Goal: Task Accomplishment & Management: Manage account settings

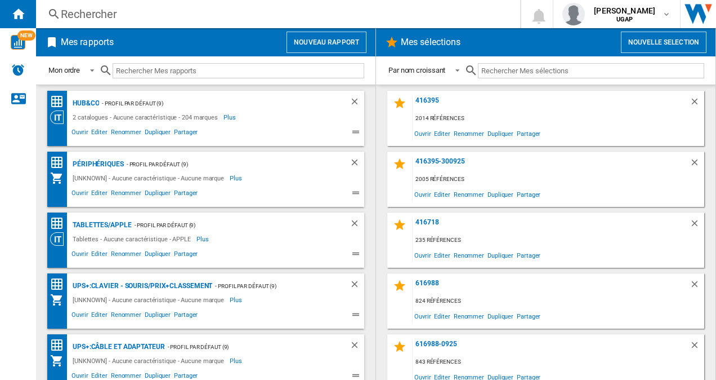
click at [322, 44] on button "Nouveau rapport" at bounding box center [327, 42] width 80 height 21
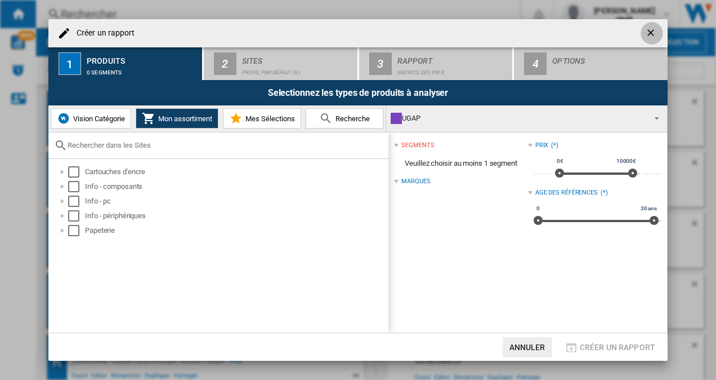
click at [646, 32] on ng-md-icon "getI18NText('BUTTONS.CLOSE_DIALOG')" at bounding box center [653, 34] width 14 height 14
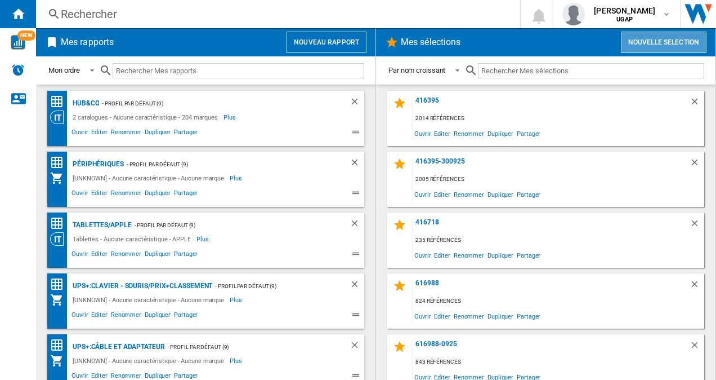
click at [658, 37] on button "Nouvelle selection" at bounding box center [664, 42] width 86 height 21
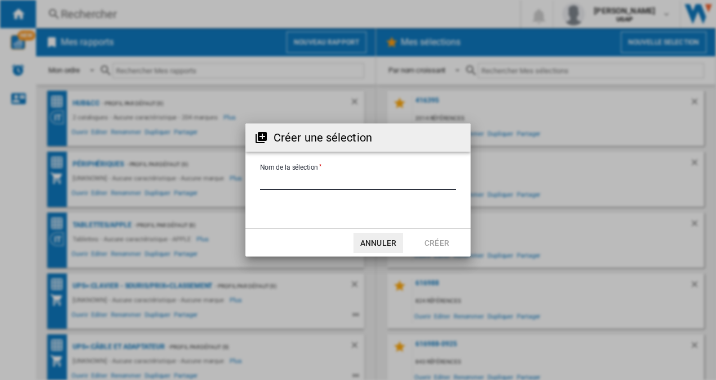
click at [339, 180] on input "Nom de la sélection" at bounding box center [358, 181] width 196 height 17
type input "**********"
click at [440, 243] on button "Créer" at bounding box center [437, 243] width 50 height 20
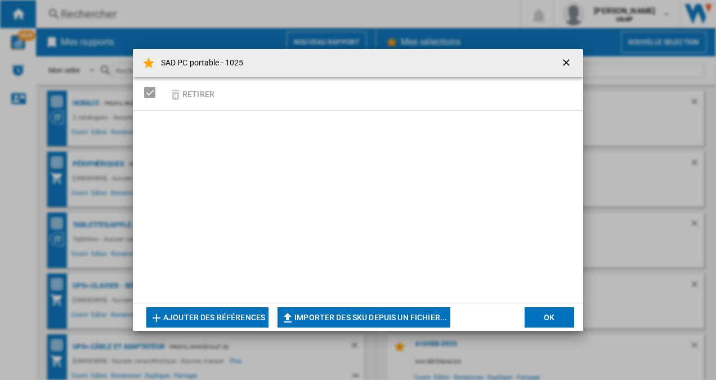
click at [563, 60] on ng-md-icon "getI18NText('BUTTONS.CLOSE_DIALOG')" at bounding box center [568, 64] width 14 height 14
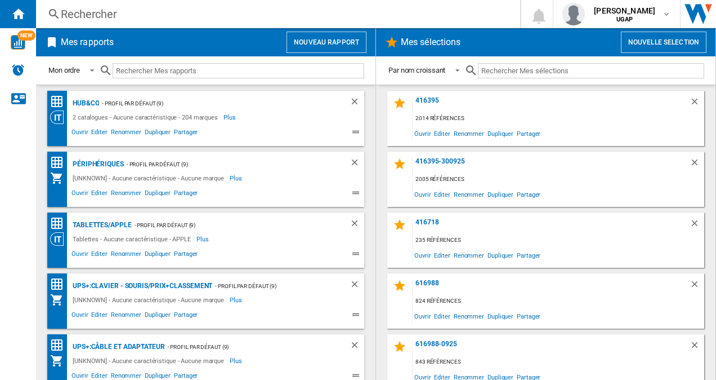
click at [144, 14] on div "Rechercher" at bounding box center [276, 14] width 430 height 16
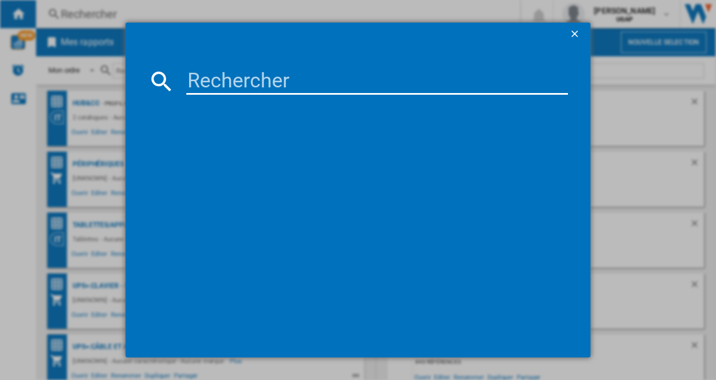
click at [224, 70] on input at bounding box center [377, 81] width 382 height 27
paste input "NX.BD3EF.00B"
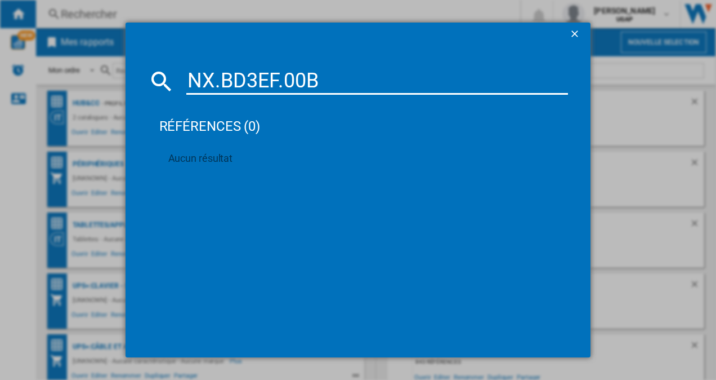
drag, startPoint x: 270, startPoint y: 78, endPoint x: 262, endPoint y: 78, distance: 7.3
click at [270, 78] on input "NX.BD3EF.00B" at bounding box center [377, 81] width 382 height 27
click at [218, 80] on input "NX.BD3EF.00B" at bounding box center [377, 81] width 382 height 27
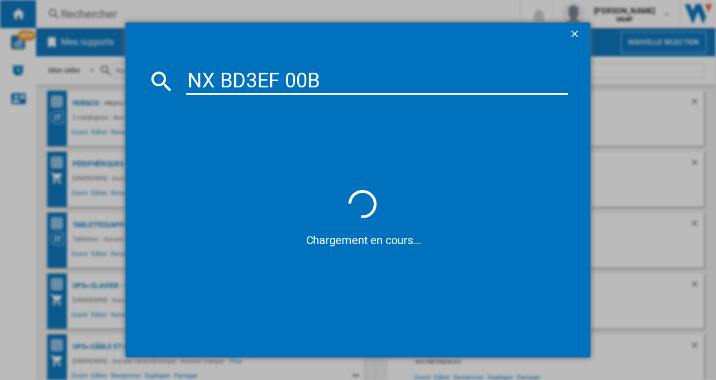
click at [332, 84] on input "NX BD3EF 00B" at bounding box center [377, 81] width 382 height 27
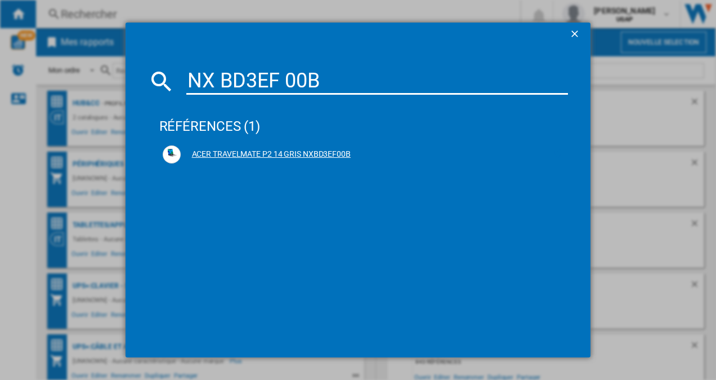
click at [551, 156] on ng-md-icon at bounding box center [558, 155] width 14 height 14
click at [333, 82] on input "NX BD3EF 00B" at bounding box center [377, 81] width 382 height 27
drag, startPoint x: 331, startPoint y: 78, endPoint x: 157, endPoint y: 74, distance: 174.1
click at [157, 74] on div "NX BD3EF 00B" at bounding box center [358, 81] width 421 height 27
paste input ".BLLEF.002"
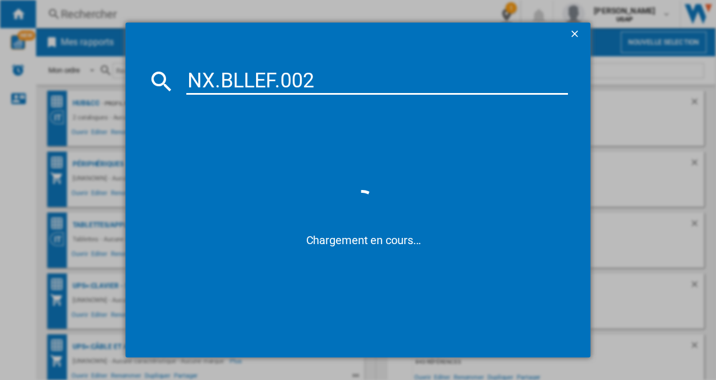
click at [217, 81] on input "NX.BLLEF.002" at bounding box center [377, 81] width 382 height 27
click at [282, 82] on input "NX BLLEF.002" at bounding box center [377, 81] width 382 height 27
click at [221, 77] on input "NX BLLEF002" at bounding box center [377, 81] width 382 height 27
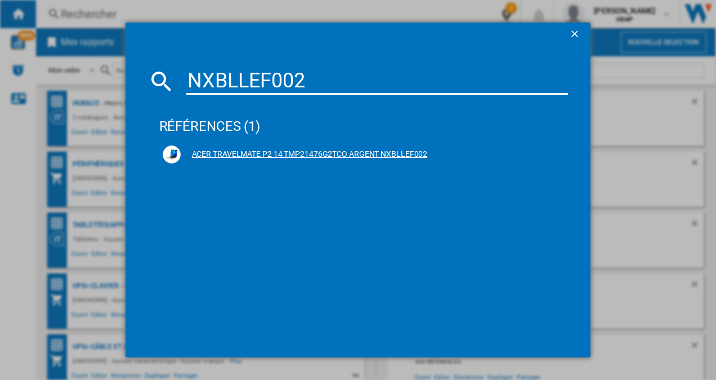
click at [554, 154] on ng-md-icon at bounding box center [558, 155] width 14 height 14
drag, startPoint x: 333, startPoint y: 83, endPoint x: 170, endPoint y: 73, distance: 164.2
click at [170, 73] on div "NXBLLEF002" at bounding box center [358, 81] width 421 height 27
paste input ".BE1EF.001"
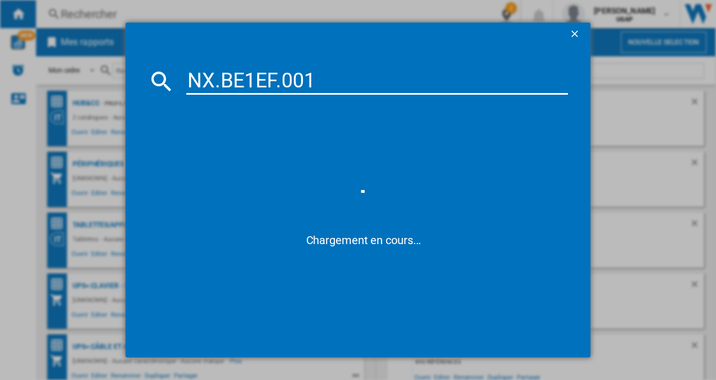
click at [218, 78] on input "NX.BE1EF.001" at bounding box center [377, 81] width 382 height 27
click at [275, 81] on input "NXBE1EF.001" at bounding box center [377, 81] width 382 height 27
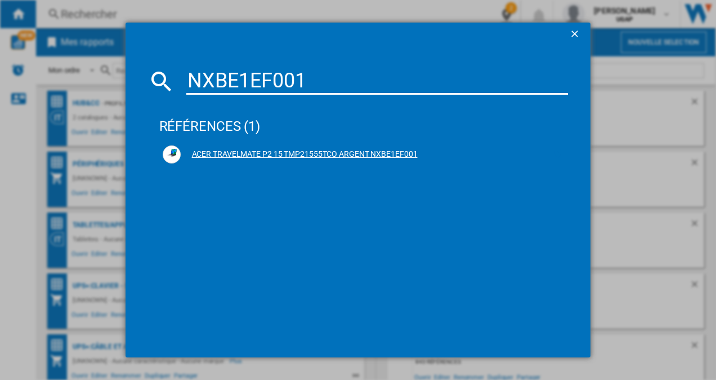
type input "NXBE1EF001"
click at [562, 155] on ng-md-icon at bounding box center [558, 155] width 14 height 14
click at [709, 137] on div "NXBE1EF001 références (1) ACER TRAVELMATE P2 15 TMP21555TCO ARGENT NXBE1EF001" at bounding box center [358, 190] width 716 height 380
click at [574, 33] on ng-md-icon "getI18NText('BUTTONS.CLOSE_DIALOG')" at bounding box center [576, 35] width 14 height 14
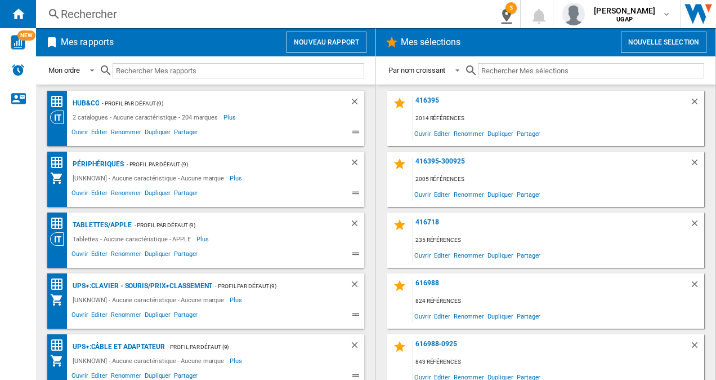
click at [109, 15] on div "Rechercher" at bounding box center [260, 14] width 399 height 16
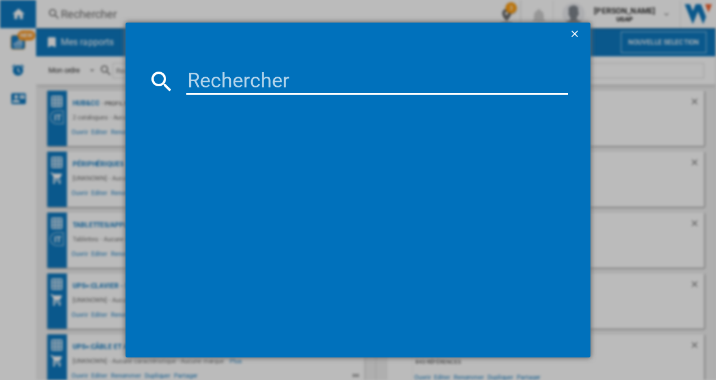
click at [251, 78] on input at bounding box center [377, 81] width 382 height 27
paste input "NX.BMFEF.002"
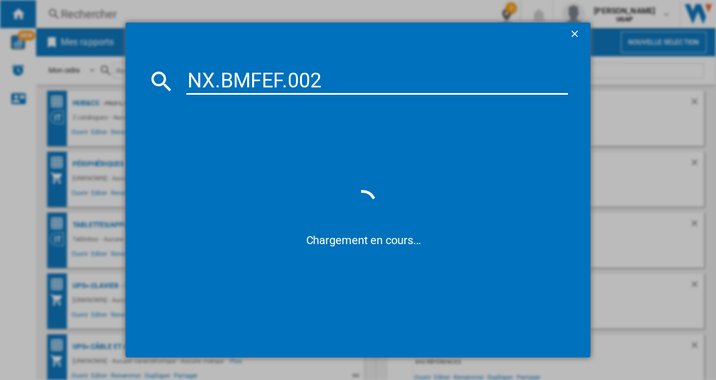
click at [219, 77] on input "NX.BMFEF.002" at bounding box center [377, 81] width 382 height 27
click at [283, 81] on input "NXBMFEF.002" at bounding box center [377, 81] width 382 height 27
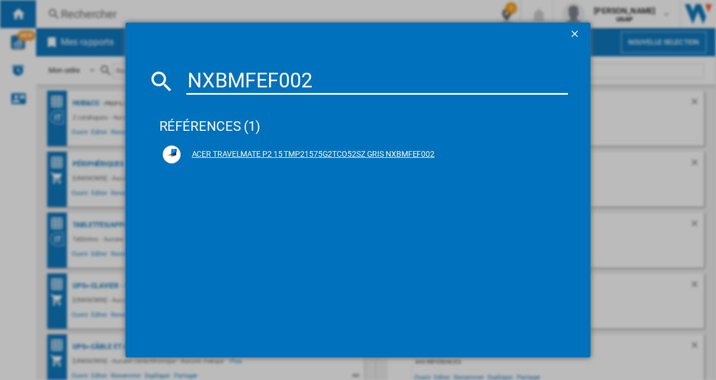
click at [564, 158] on ng-md-icon at bounding box center [558, 155] width 14 height 14
drag, startPoint x: 285, startPoint y: 115, endPoint x: 341, endPoint y: 81, distance: 65.5
click at [341, 81] on input "NXBMFEF002" at bounding box center [377, 81] width 382 height 27
drag, startPoint x: 357, startPoint y: 74, endPoint x: 146, endPoint y: 61, distance: 210.5
click at [146, 61] on md-dialog-content "NXBMFEF002 références (1) ACER TRAVELMATE P2 15 TMP21575G2TCO52SZ GRIS NXBMFEF0…" at bounding box center [359, 200] width 466 height 311
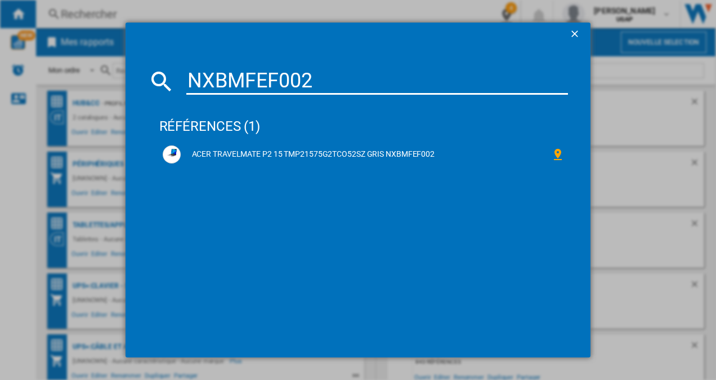
paste input ".BMFEF.003"
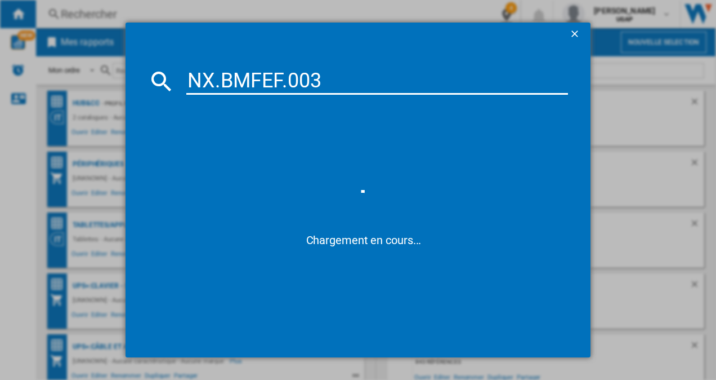
click at [220, 78] on input "NX.BMFEF.003" at bounding box center [377, 81] width 382 height 27
click at [282, 80] on input "NXBMFEF.003" at bounding box center [377, 81] width 382 height 27
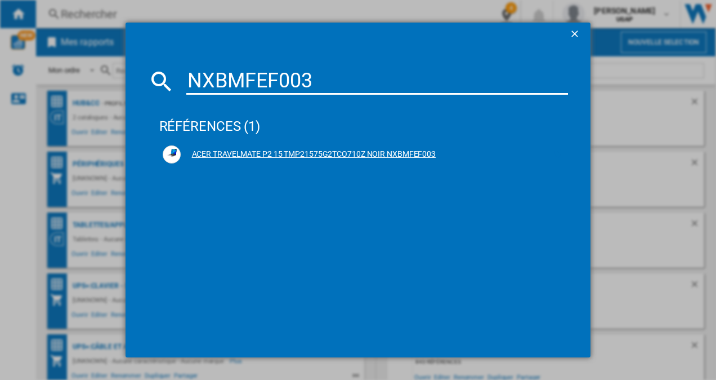
type input "NXBMFEF003"
click at [561, 154] on ng-md-icon at bounding box center [558, 155] width 14 height 14
click at [577, 37] on ng-md-icon "getI18NText('BUTTONS.CLOSE_DIALOG')" at bounding box center [576, 35] width 14 height 14
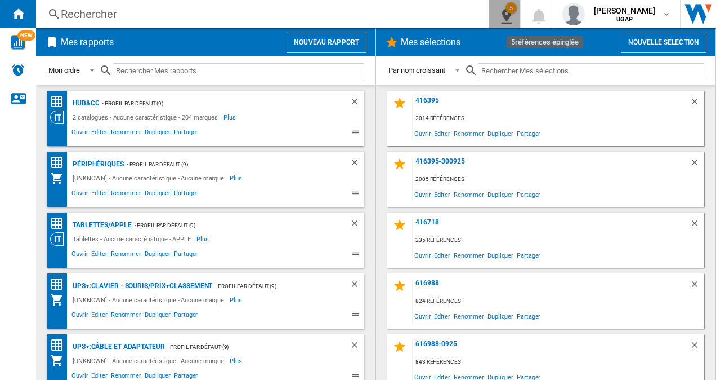
click at [510, 13] on ng-md-icon "5\a références épinglée" at bounding box center [505, 14] width 14 height 14
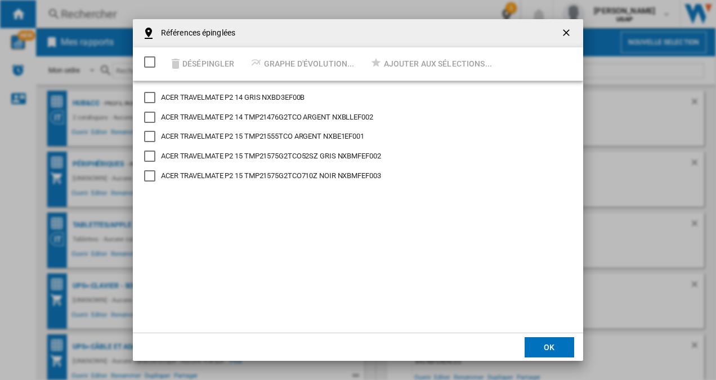
drag, startPoint x: 311, startPoint y: 97, endPoint x: 268, endPoint y: 96, distance: 42.8
click at [268, 96] on md-checkbox "ACER TRAVELMATE P2 14 GRIS NXBD3EF00B" at bounding box center [359, 97] width 430 height 11
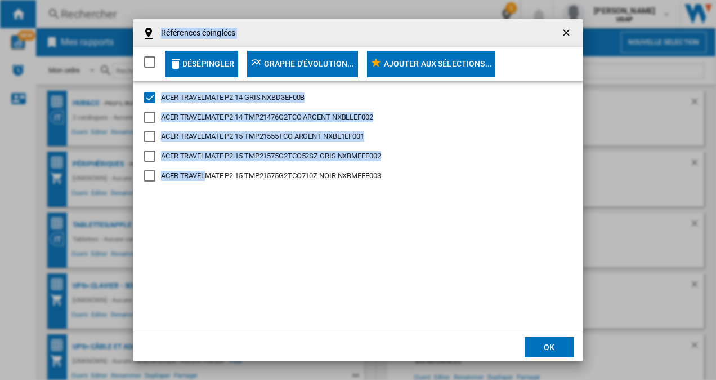
click at [202, 175] on div "ACER TRAVELMATE P2 15 TMP21575G2TCO710Z NOIR NXBMFEF003" at bounding box center [271, 176] width 220 height 10
drag, startPoint x: 202, startPoint y: 175, endPoint x: 150, endPoint y: 155, distance: 54.7
click at [151, 157] on div "ACER TRAVELMATE P2 15 TMP21575G2TCO52SZ GRIS NXBMFEF002" at bounding box center [149, 155] width 11 height 11
click at [149, 134] on div "ACER TRAVELMATE P2 15 TMP21555TCO ARGENT NXBE1EF001" at bounding box center [149, 136] width 11 height 11
click at [148, 114] on div "ACER TRAVELMATE P2 14 TMP21476G2TCO ARGENT NXBLLEF002" at bounding box center [149, 117] width 11 height 11
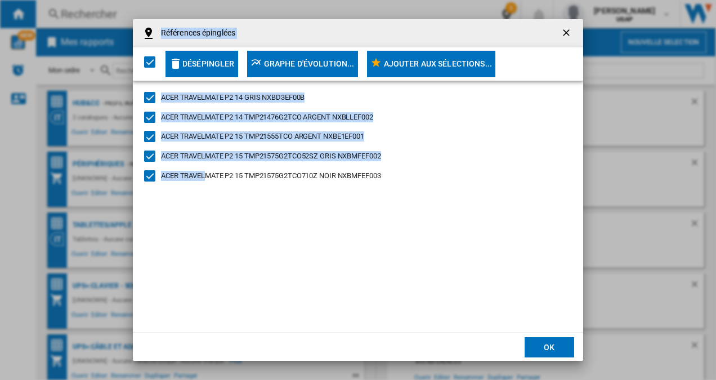
click at [453, 63] on div "Ajouter aux sélections..." at bounding box center [438, 64] width 109 height 20
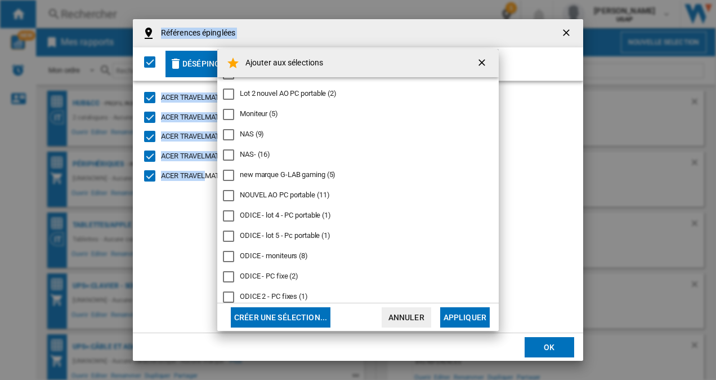
scroll to position [536, 0]
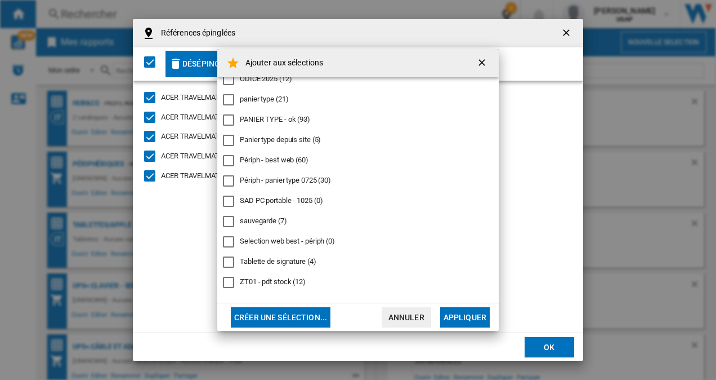
click at [282, 202] on div "SAD PC portable - 1025 (0)" at bounding box center [281, 200] width 83 height 10
click at [460, 318] on button "Appliquer" at bounding box center [465, 317] width 50 height 20
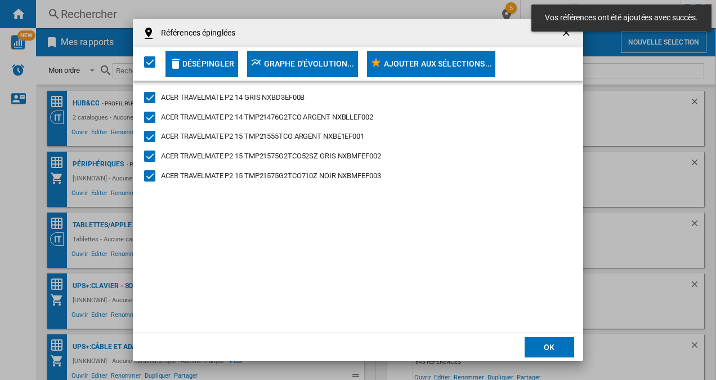
drag, startPoint x: 271, startPoint y: 97, endPoint x: 313, endPoint y: 103, distance: 42.5
click at [313, 103] on md-checkbox "ACER TRAVELMATE P2 14 GRIS NXBD3EF00B" at bounding box center [359, 97] width 430 height 11
copy div "NXBD3EF00B"
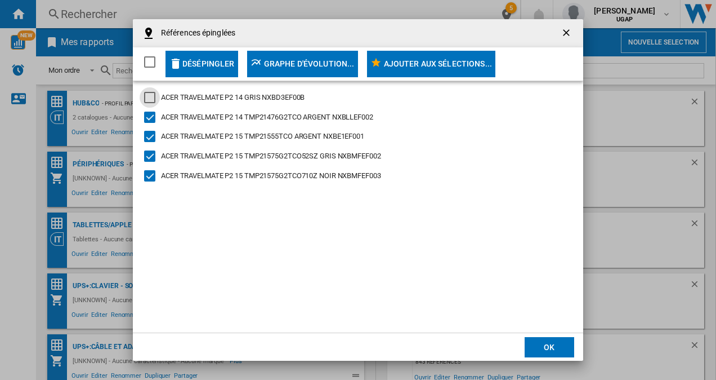
click at [149, 97] on div "ACER TRAVELMATE P2 14 GRIS NXBD3EF00B" at bounding box center [149, 97] width 11 height 11
click at [557, 347] on button "OK" at bounding box center [550, 347] width 50 height 20
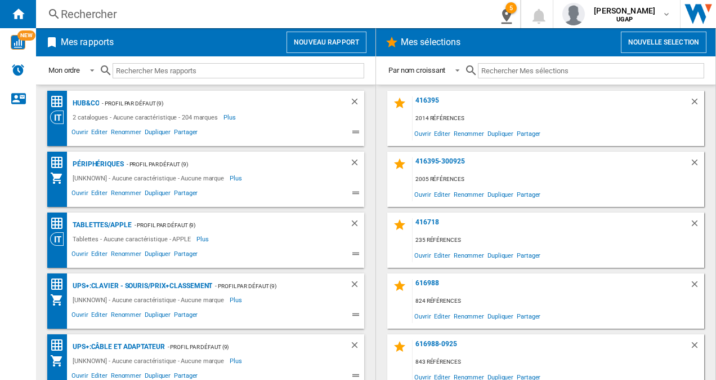
click at [95, 11] on div "Rechercher" at bounding box center [260, 14] width 399 height 16
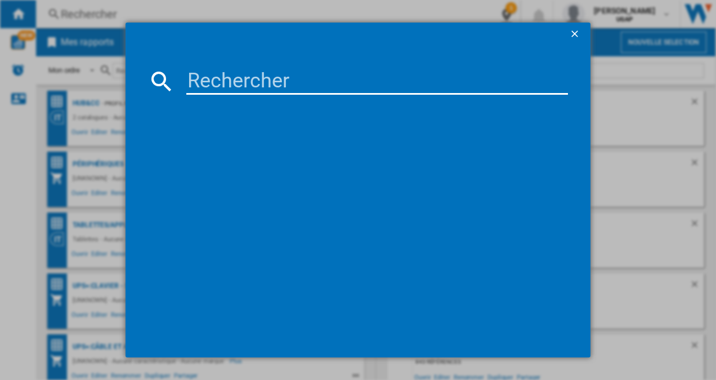
click at [296, 83] on input at bounding box center [377, 81] width 382 height 27
paste input "21ML0023FR"
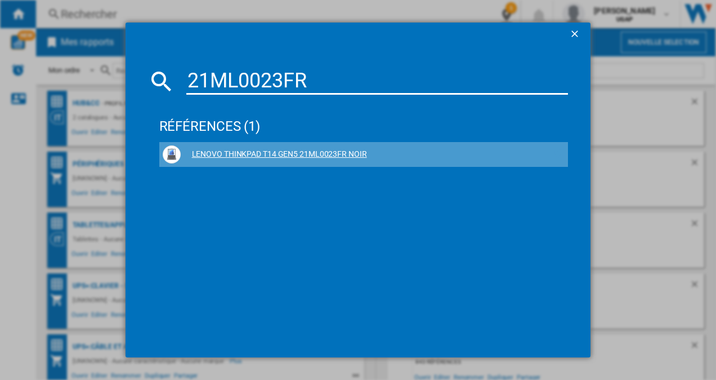
click at [560, 155] on ng-md-icon at bounding box center [558, 155] width 14 height 14
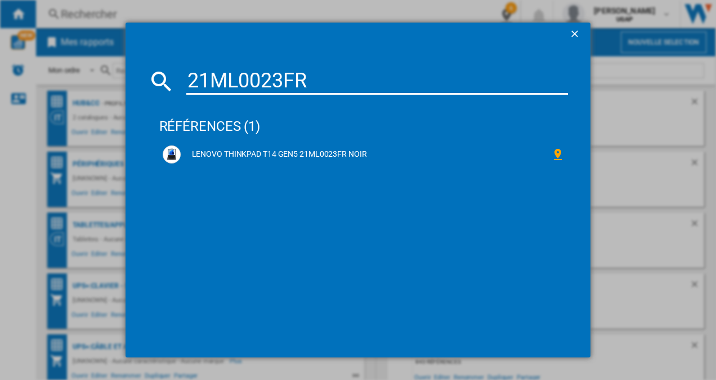
drag, startPoint x: 339, startPoint y: 81, endPoint x: 123, endPoint y: 56, distance: 217.2
click at [123, 56] on div "21ML0023FR références (1) LENOVO THINKPAD T14 GEN5 21ML0023FR NOIR" at bounding box center [358, 190] width 716 height 380
paste input "120U90NX0811-M08590"
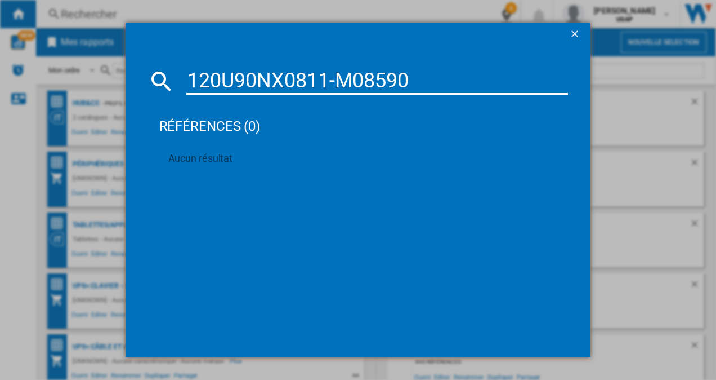
type input "120U90NX0811-M08590"
click at [577, 32] on ng-md-icon "getI18NText('BUTTONS.CLOSE_DIALOG')" at bounding box center [576, 35] width 14 height 14
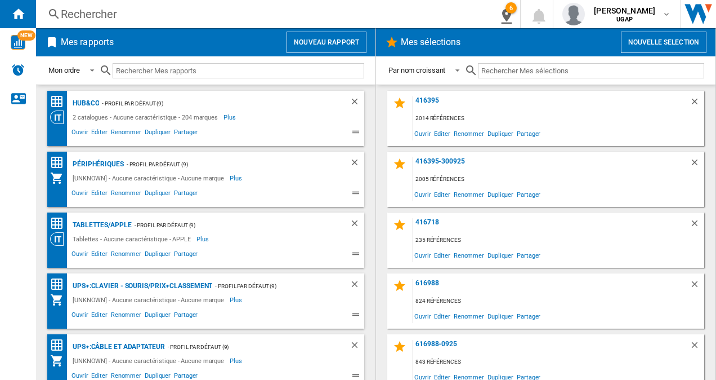
click at [195, 16] on div "Rechercher" at bounding box center [260, 14] width 399 height 16
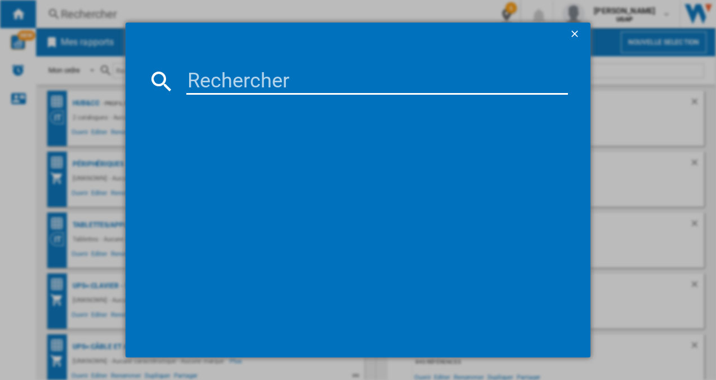
click at [293, 83] on input at bounding box center [377, 81] width 382 height 27
paste input "ASUSTEK EXPERTBOOK B1 B1403CVAS61635X GRIS"
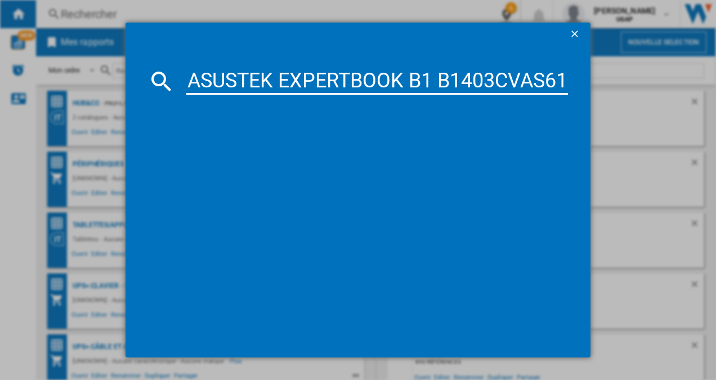
scroll to position [0, 99]
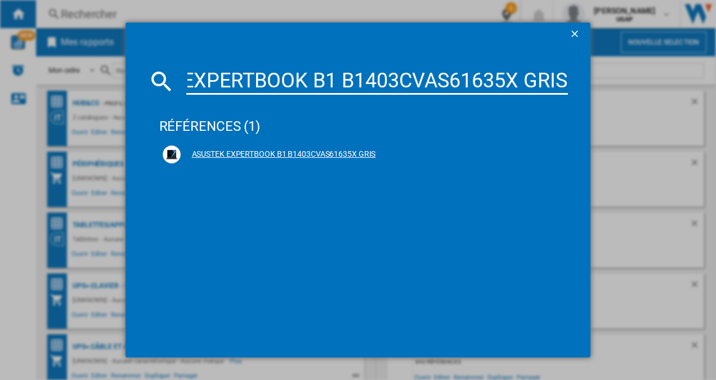
click at [559, 154] on ng-md-icon at bounding box center [558, 155] width 14 height 14
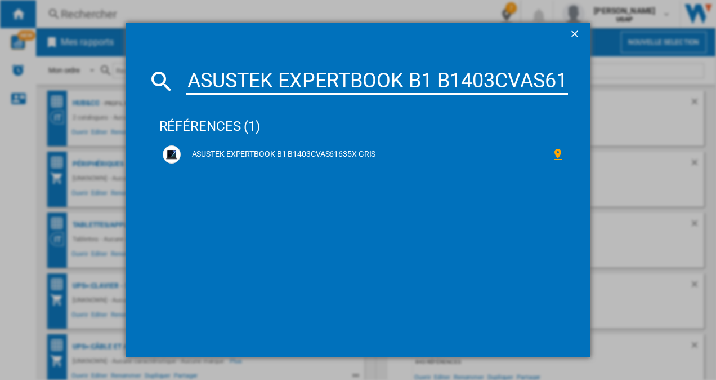
click at [428, 78] on input "ASUSTEK EXPERTBOOK B1 B1403CVAS61635X GRIS" at bounding box center [377, 81] width 382 height 27
paste input "B39VLAT#ABF"
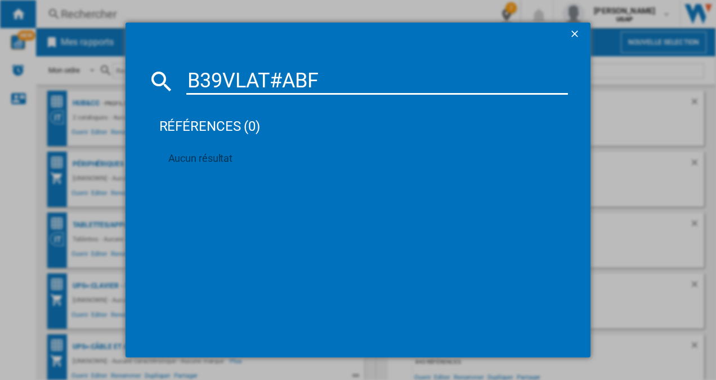
drag, startPoint x: 277, startPoint y: 75, endPoint x: 355, endPoint y: 78, distance: 78.3
click at [353, 78] on input "B39VLAT#ABF" at bounding box center [377, 81] width 382 height 27
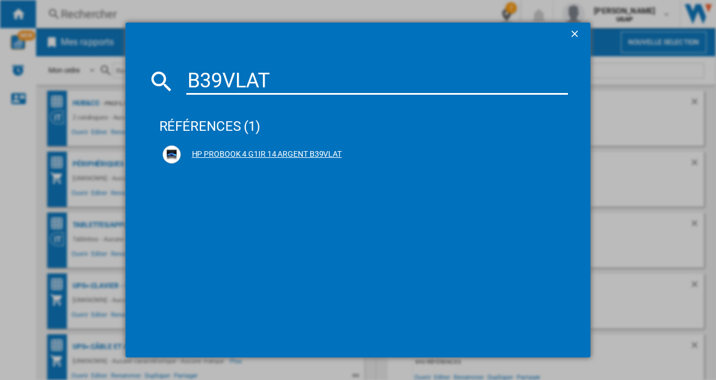
type input "B39VLAT"
click at [560, 155] on ng-md-icon at bounding box center [558, 155] width 14 height 14
